Goal: Find specific page/section: Find specific page/section

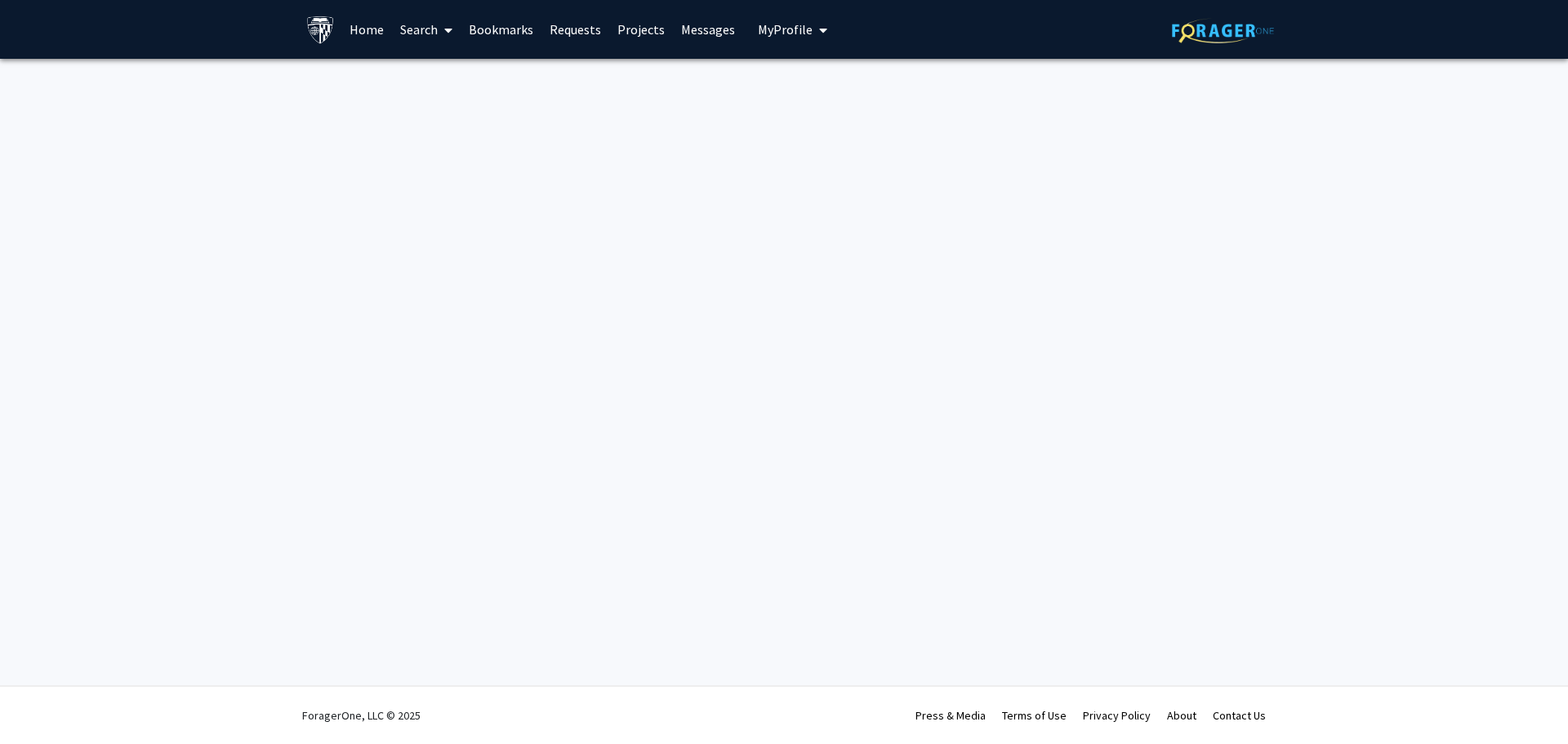
click at [1253, 46] on link at bounding box center [1223, 29] width 102 height 58
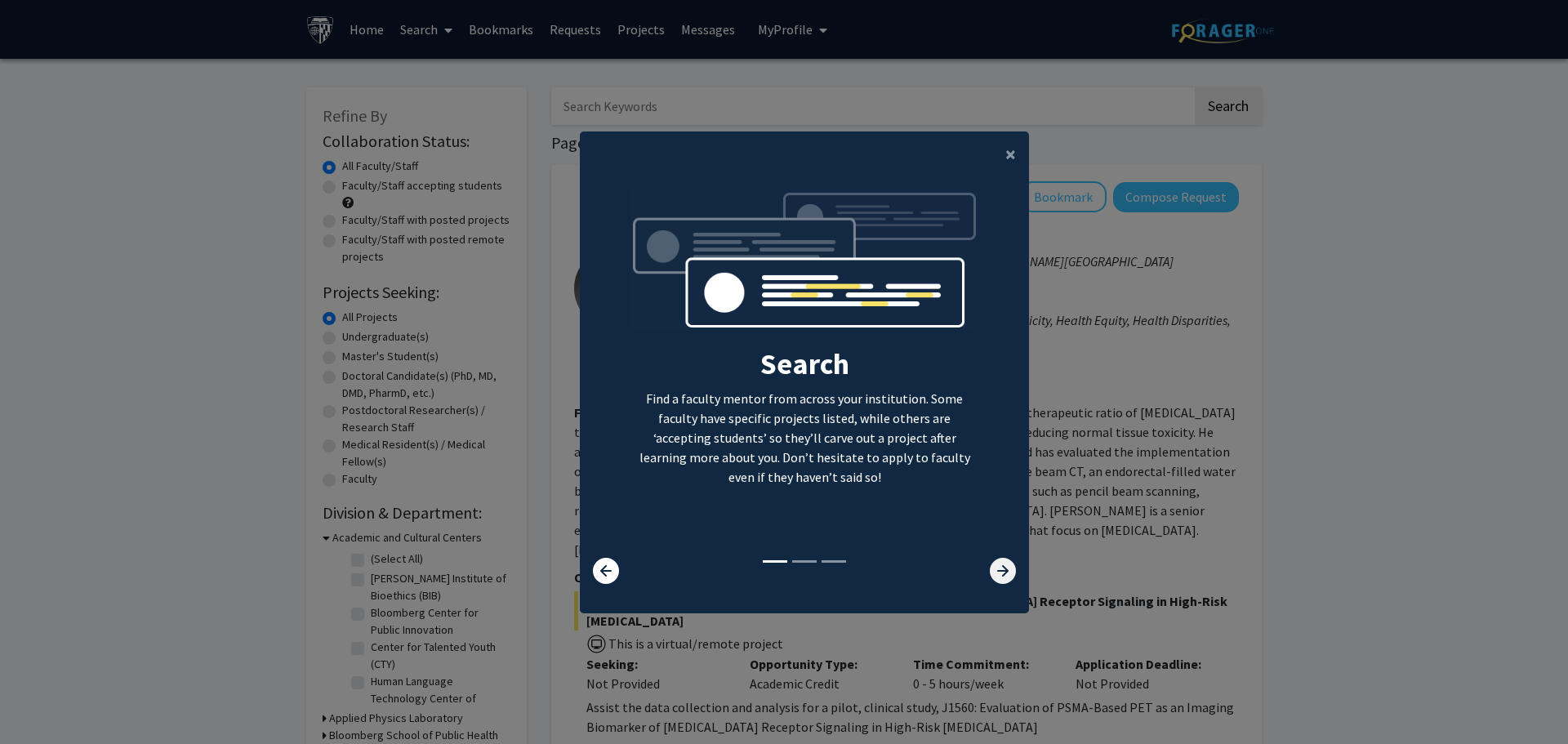
click at [997, 565] on icon at bounding box center [1003, 571] width 26 height 26
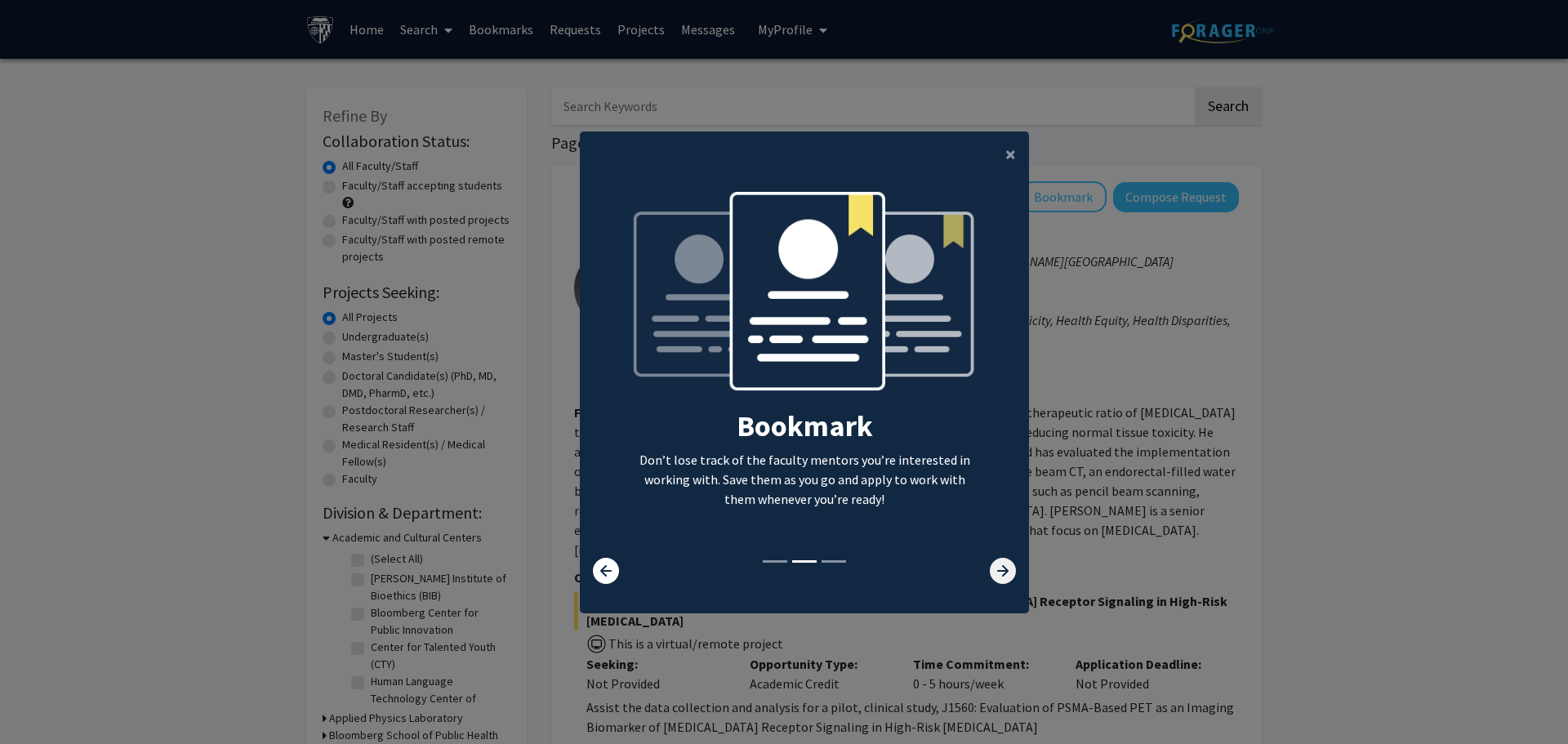
click at [992, 568] on icon at bounding box center [1003, 571] width 26 height 26
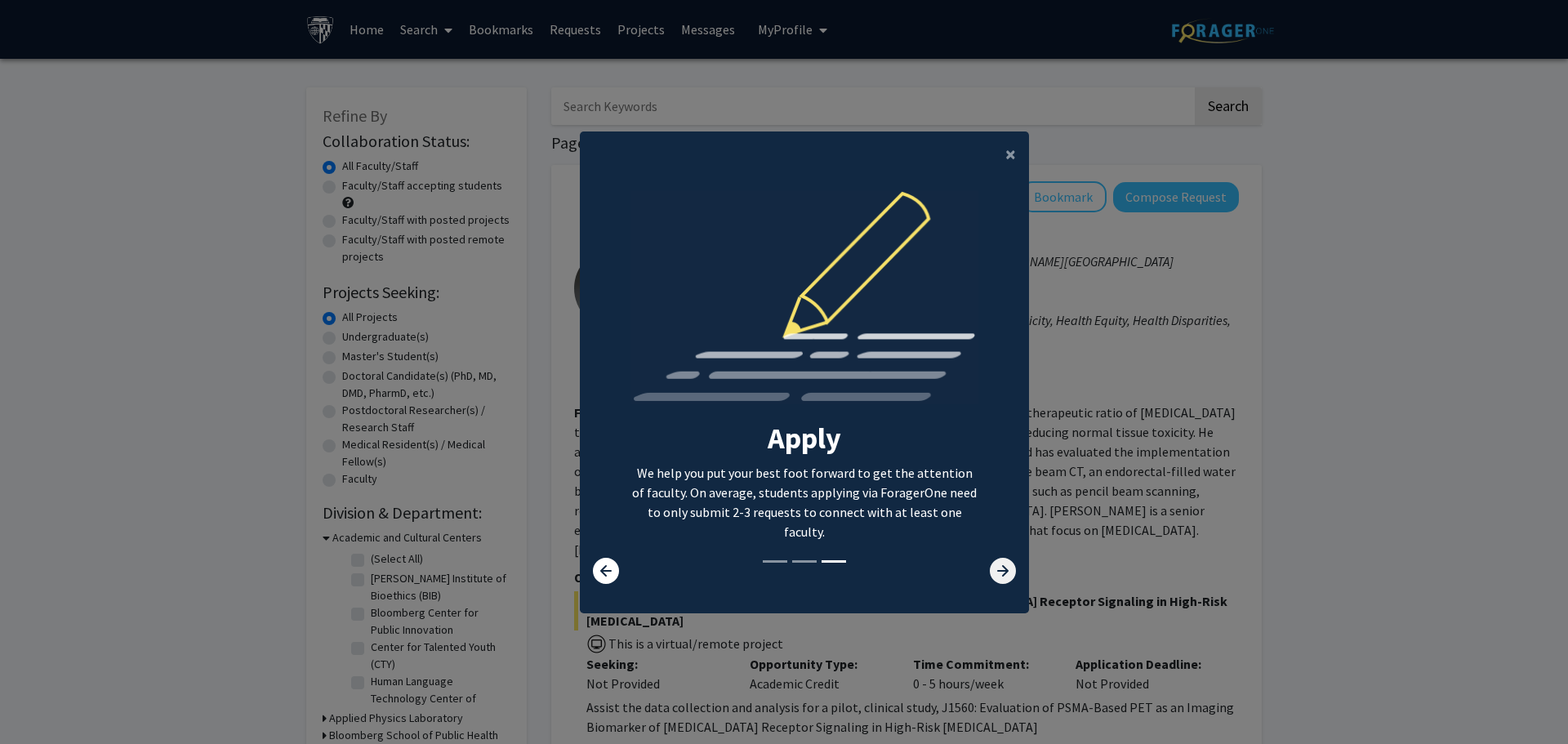
click at [990, 570] on icon at bounding box center [1003, 571] width 26 height 26
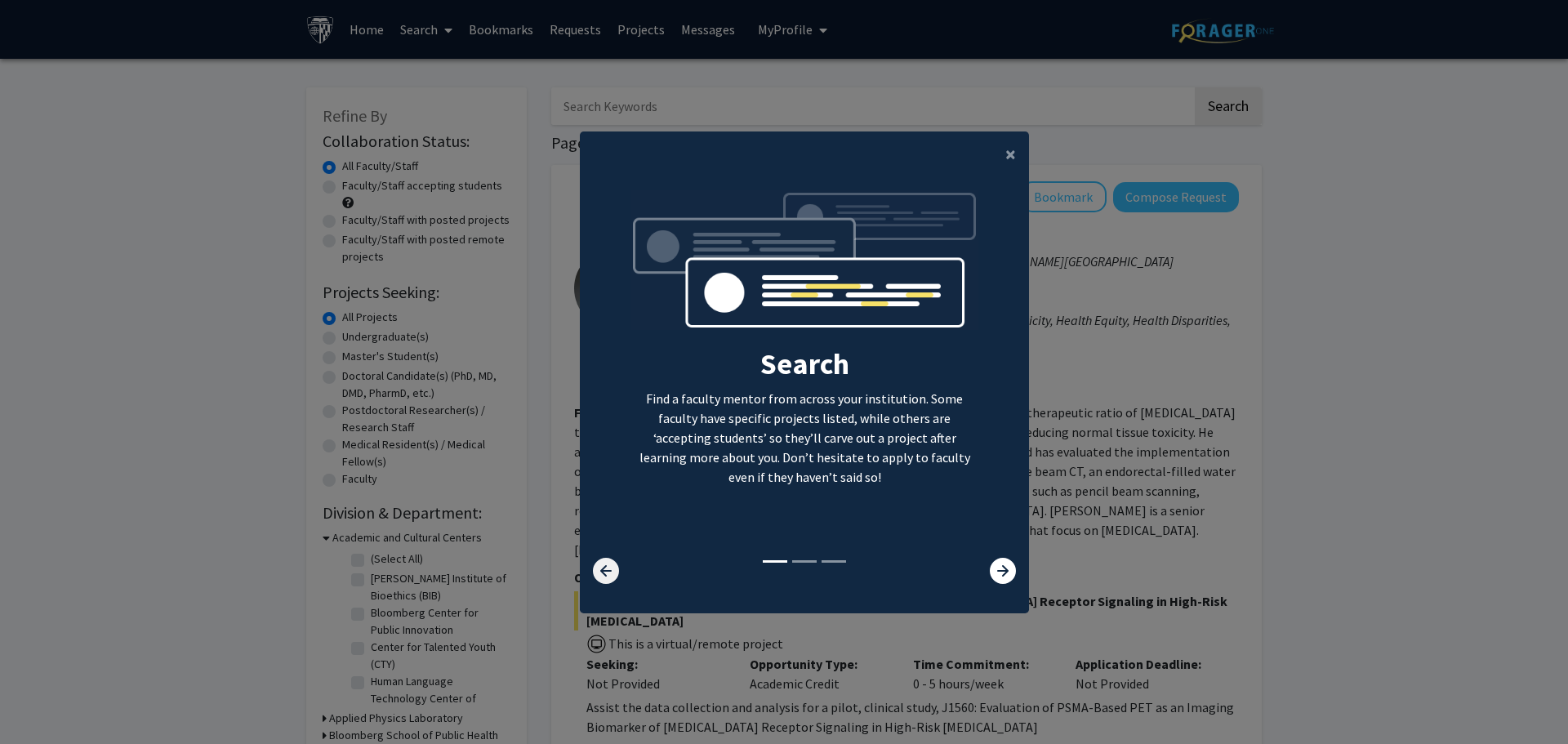
click at [593, 568] on icon at bounding box center [606, 571] width 26 height 26
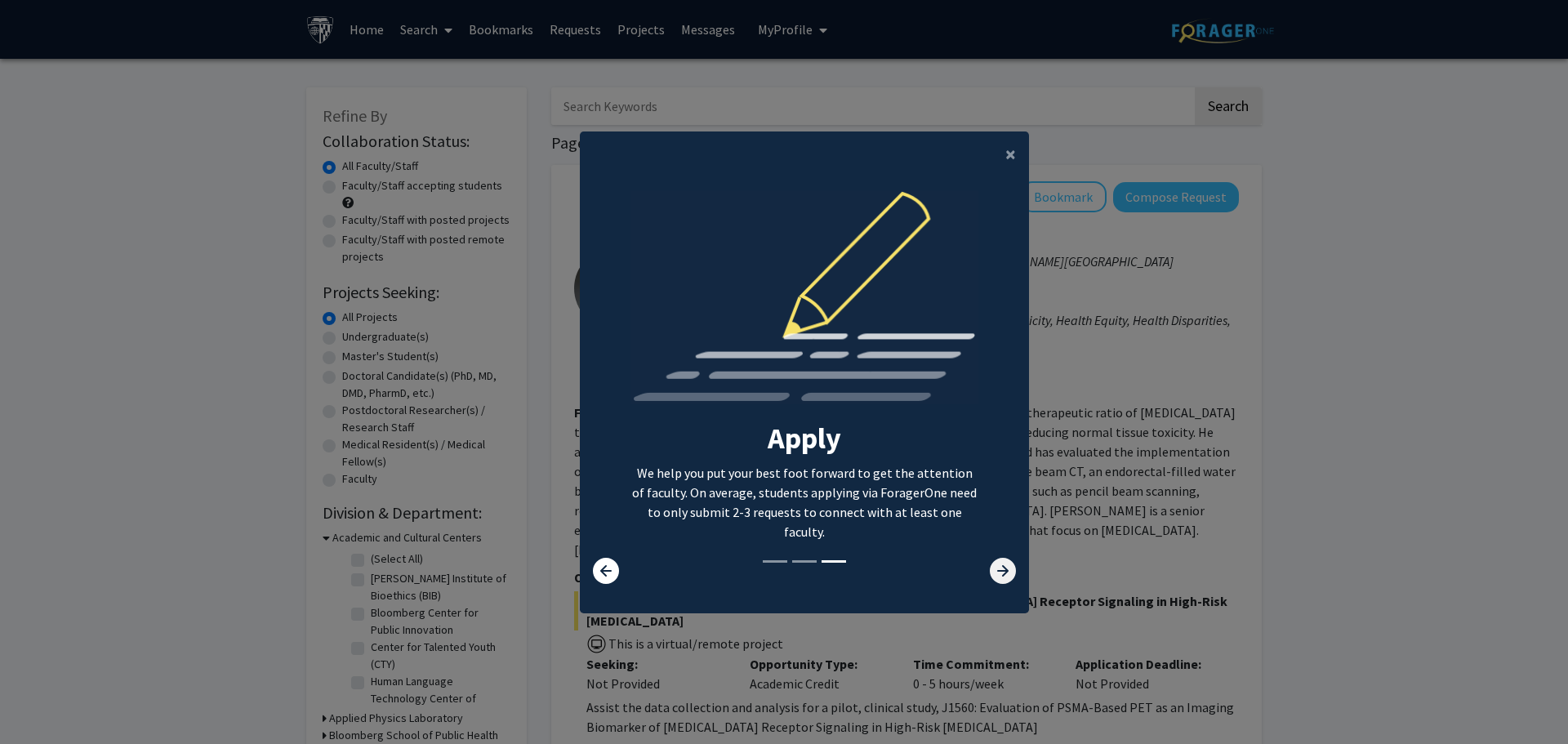
click at [990, 565] on icon at bounding box center [1003, 571] width 26 height 26
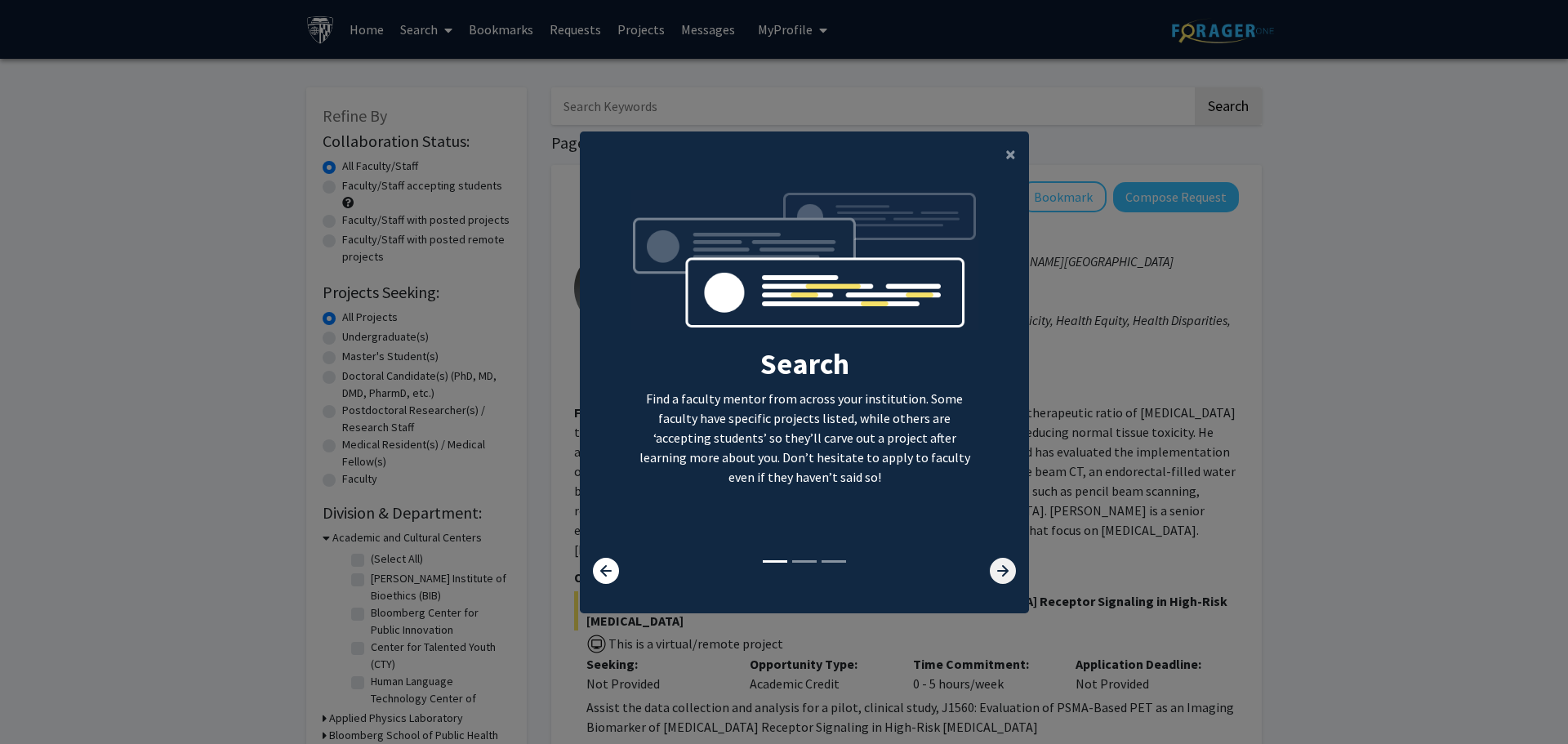
click at [993, 569] on icon at bounding box center [1003, 571] width 26 height 26
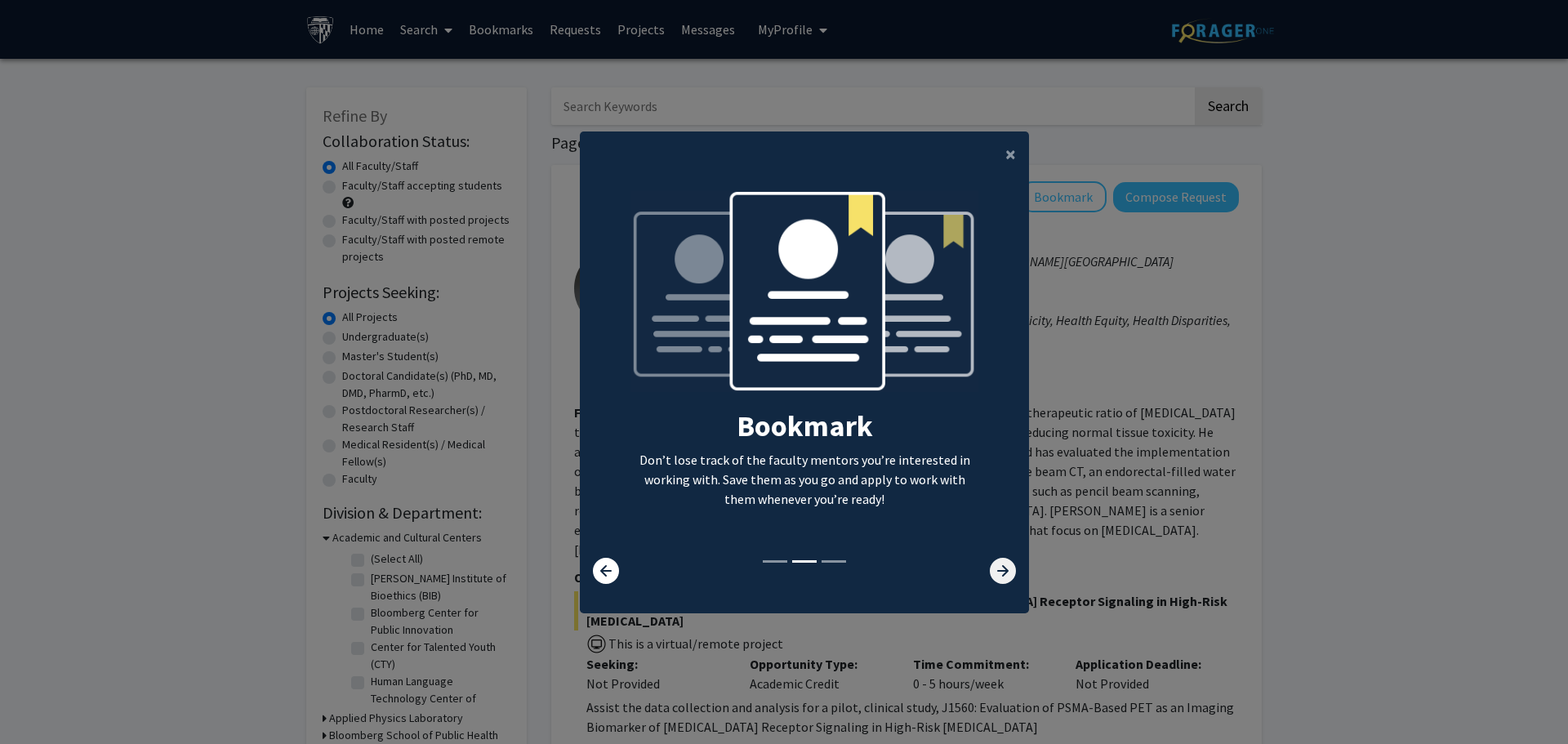
click at [990, 569] on icon at bounding box center [1003, 571] width 26 height 26
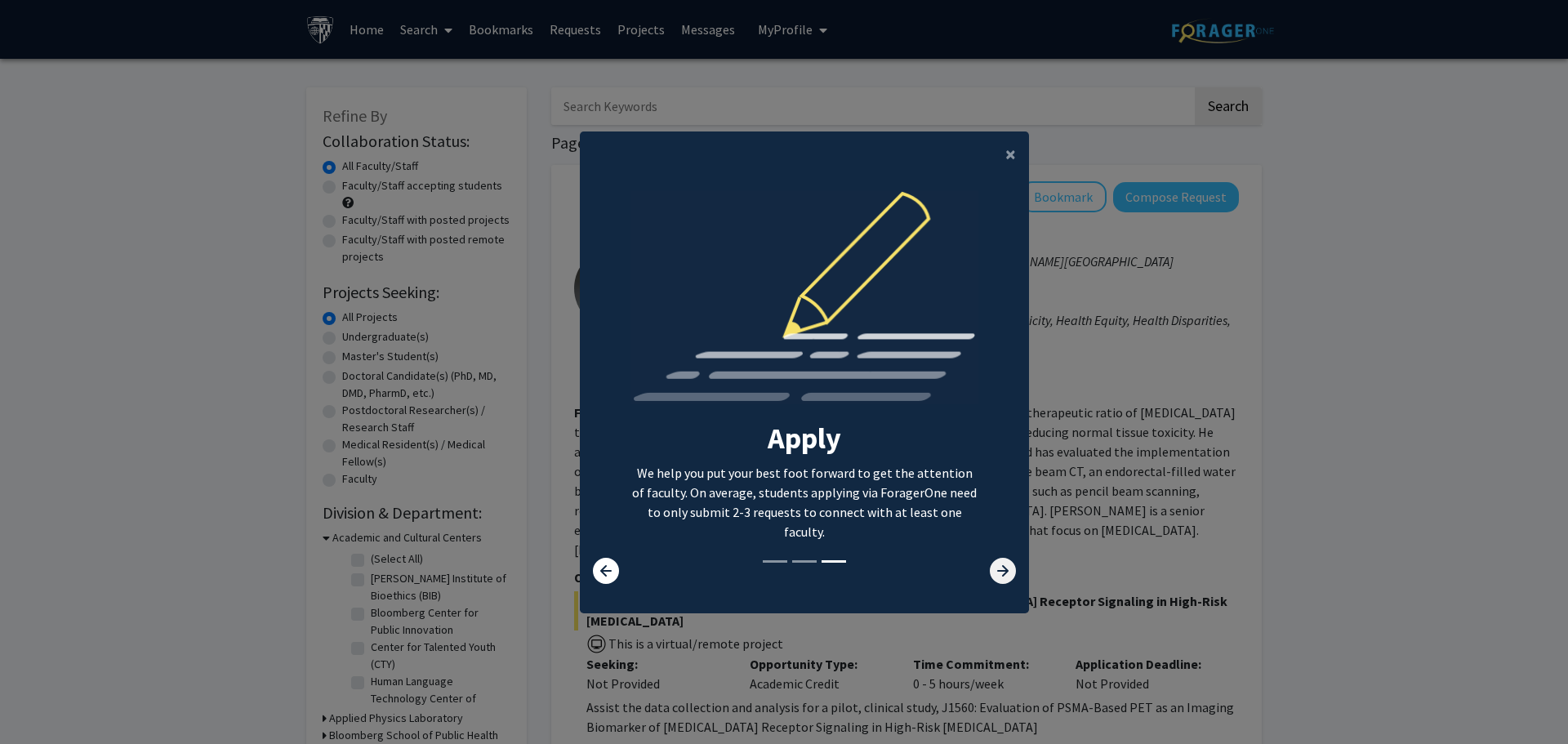
click at [990, 570] on icon at bounding box center [1003, 571] width 26 height 26
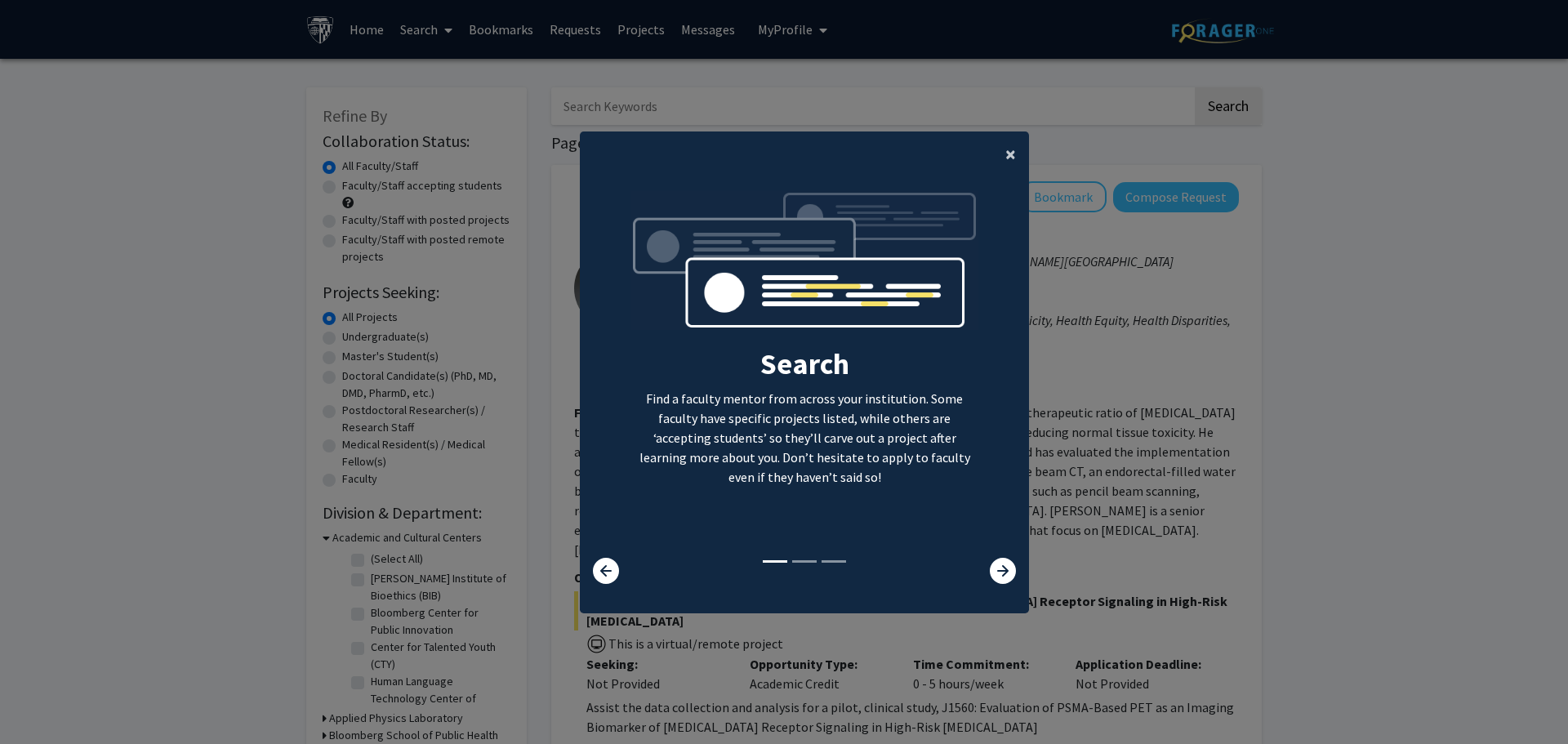
click at [1006, 157] on span "×" at bounding box center [1011, 154] width 11 height 26
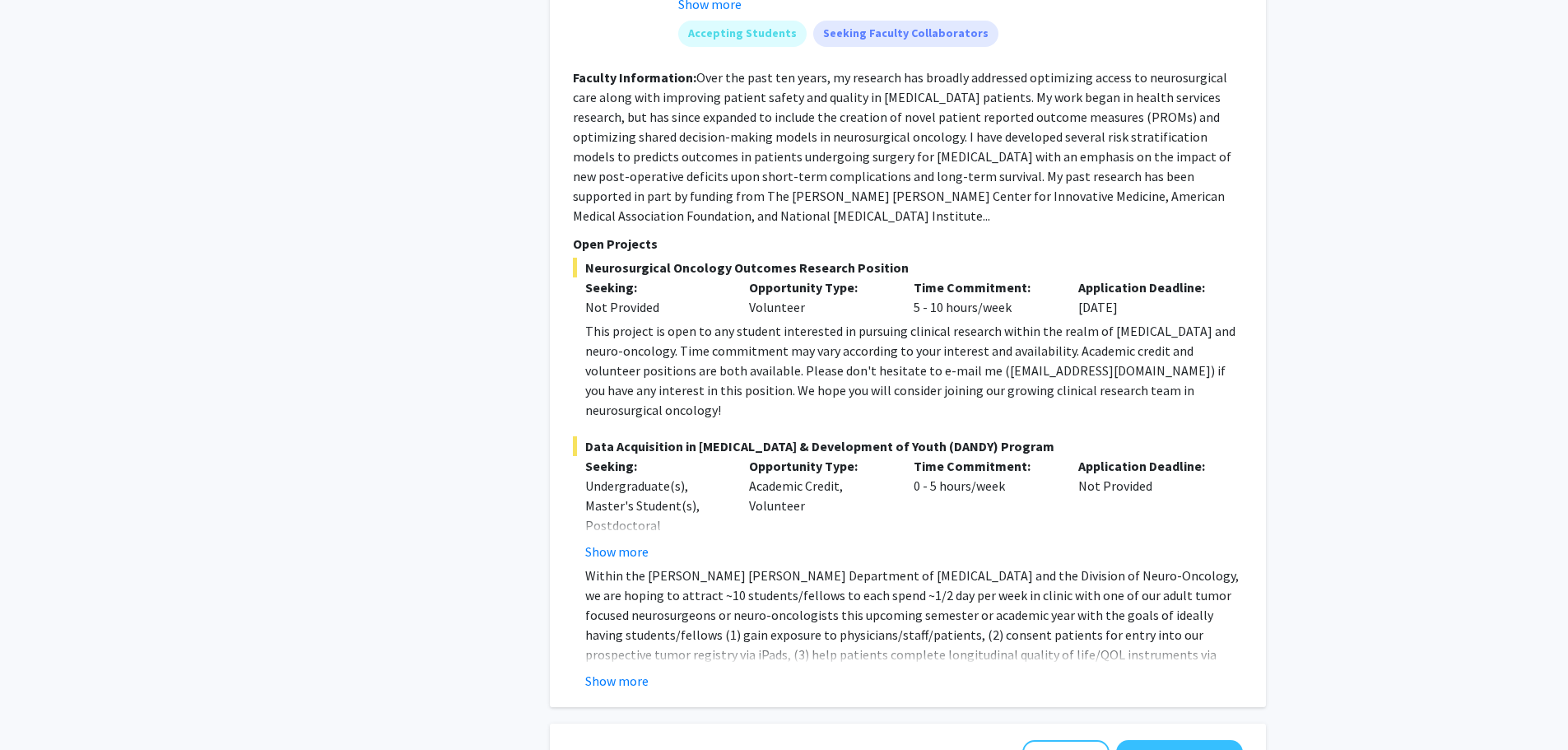
scroll to position [7798, 0]
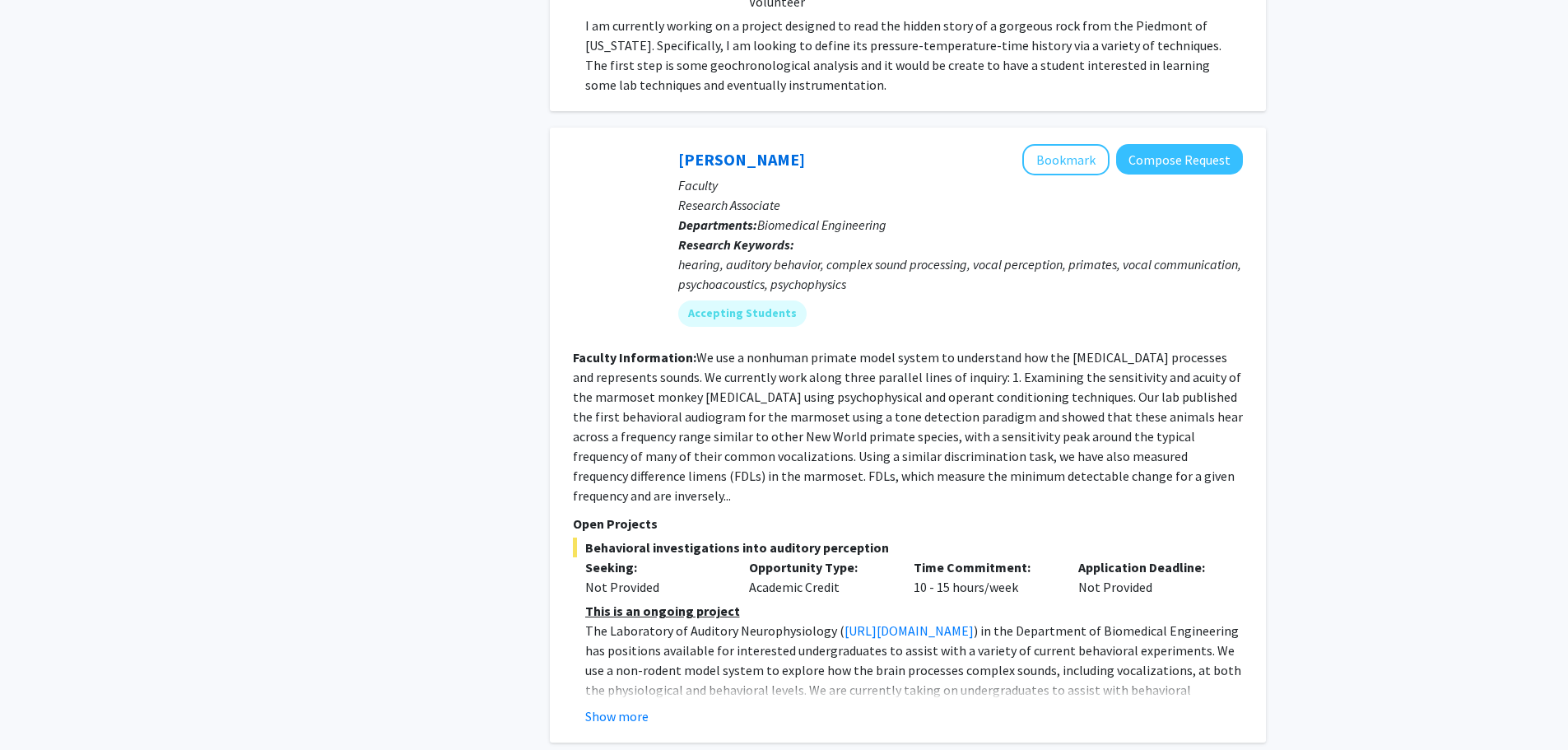
scroll to position [5923, 0]
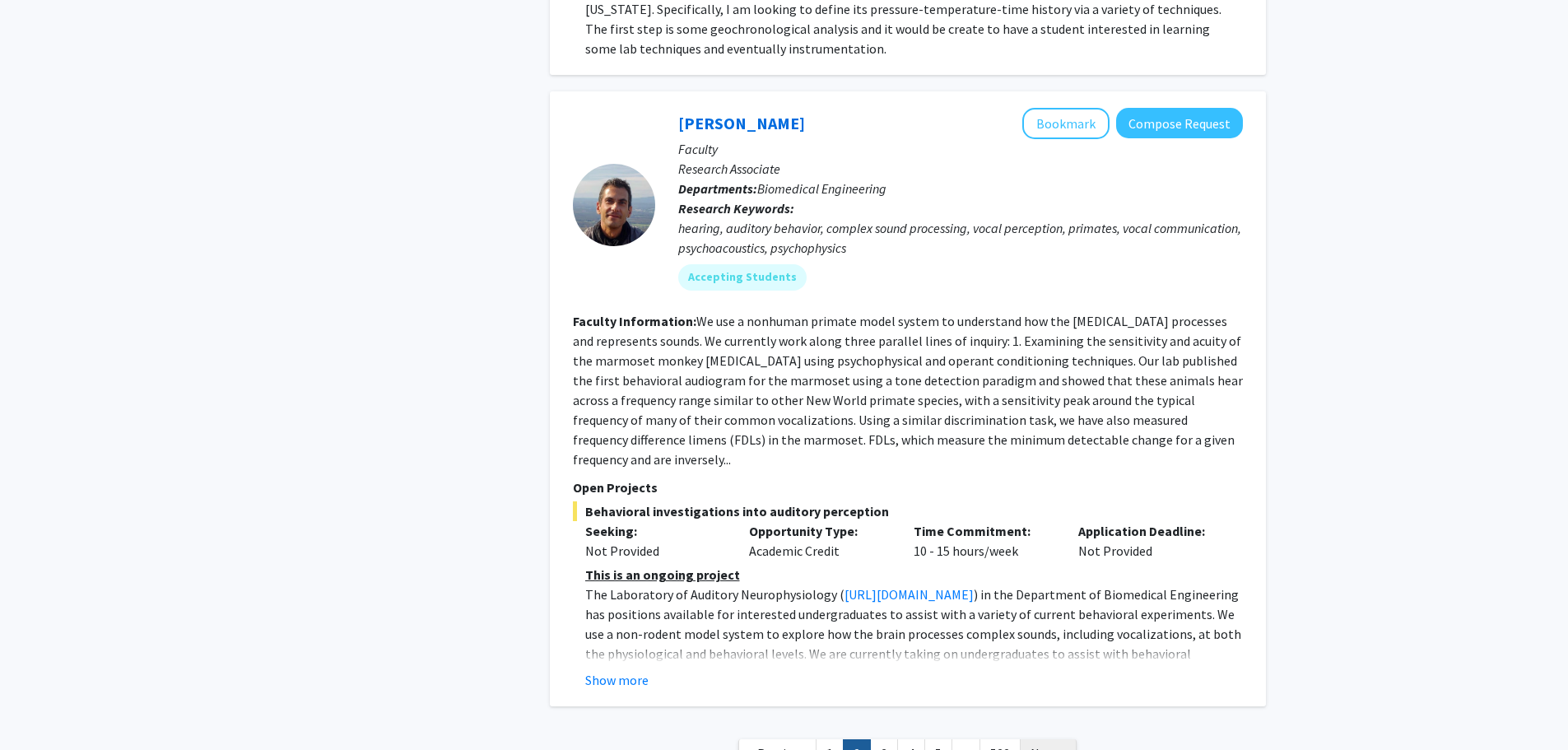
click at [1060, 745] on span "Next »" at bounding box center [1047, 754] width 35 height 17
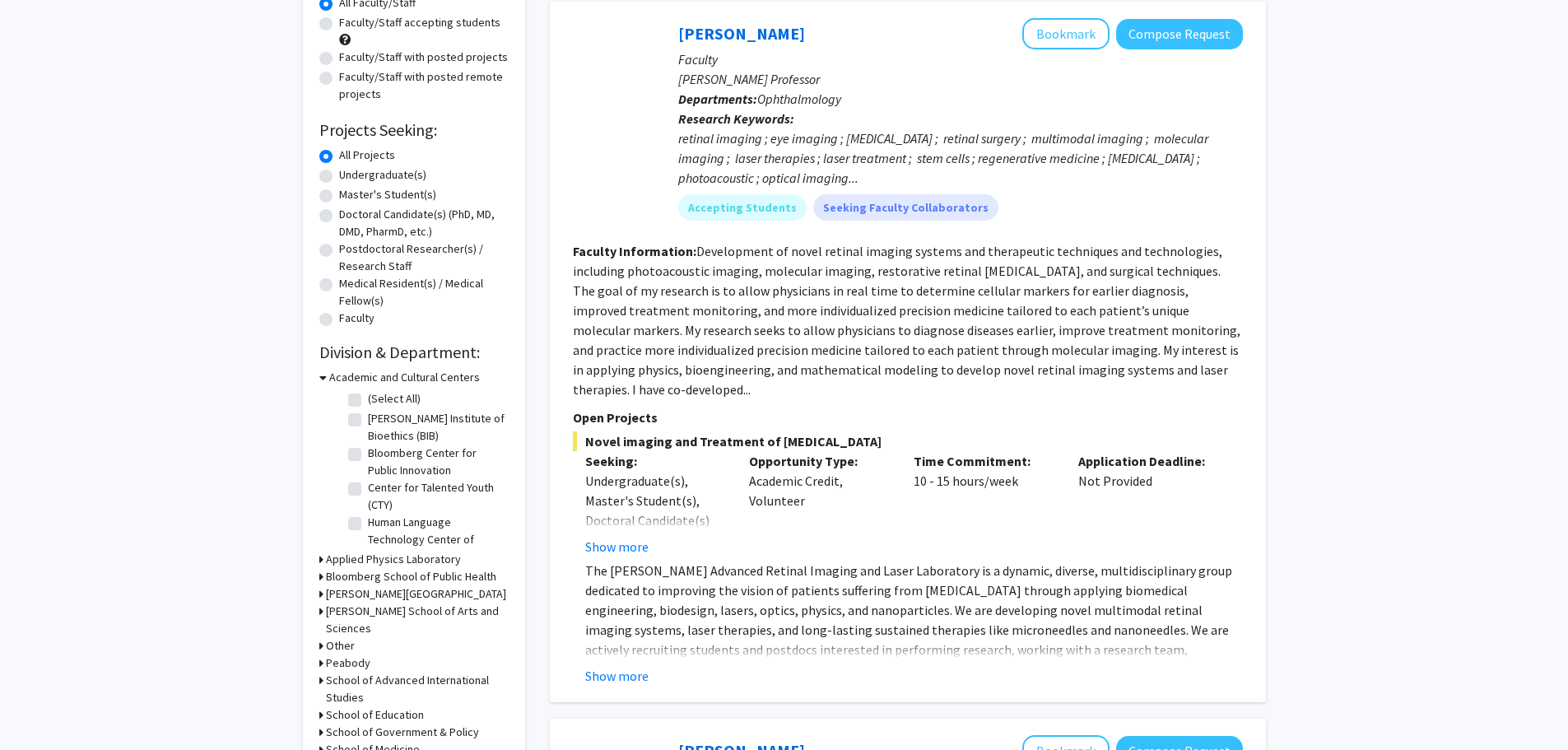
scroll to position [247, 0]
